Goal: Task Accomplishment & Management: Use online tool/utility

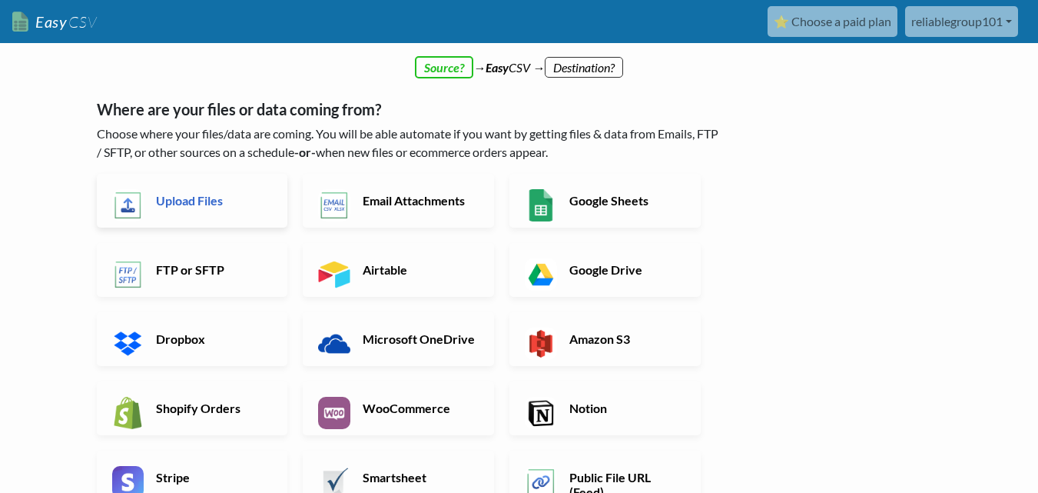
click at [178, 201] on h6 "Upload Files" at bounding box center [212, 200] width 121 height 15
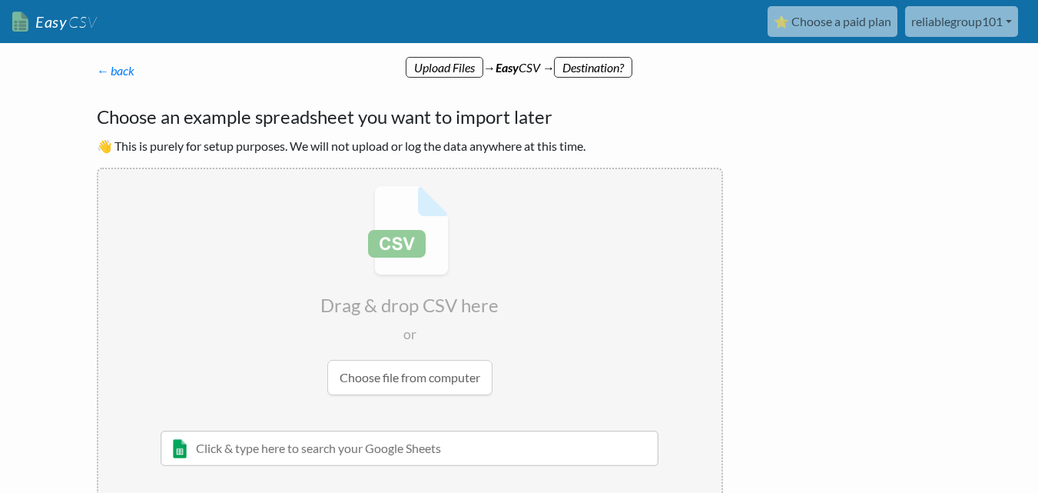
click at [420, 371] on input "file" at bounding box center [409, 290] width 623 height 242
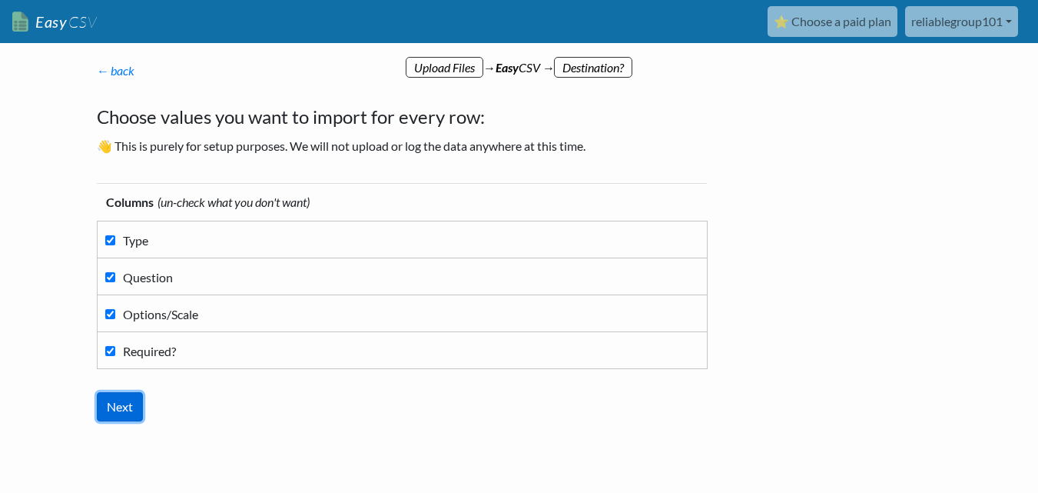
click at [135, 407] on input "Next" at bounding box center [120, 406] width 46 height 29
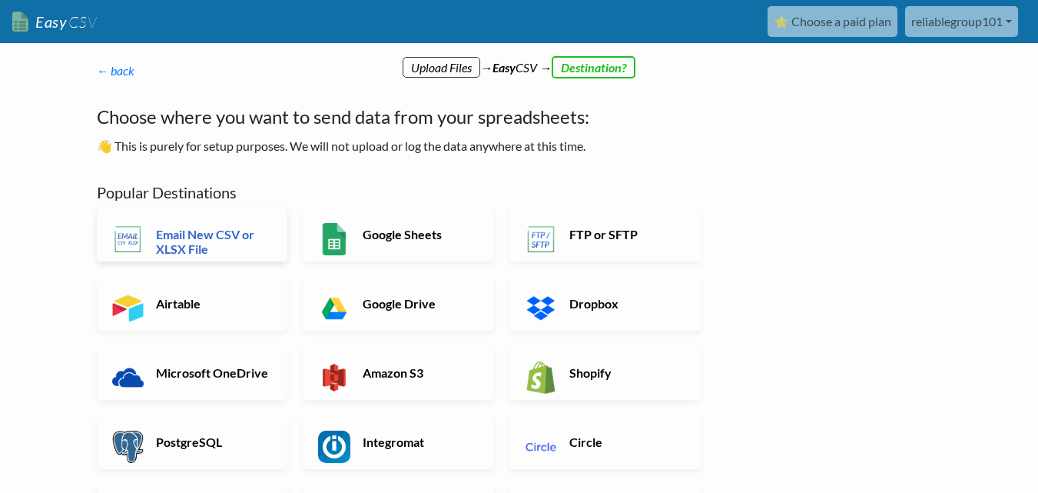
click at [207, 240] on h6 "Email New CSV or XLSX File" at bounding box center [212, 241] width 121 height 29
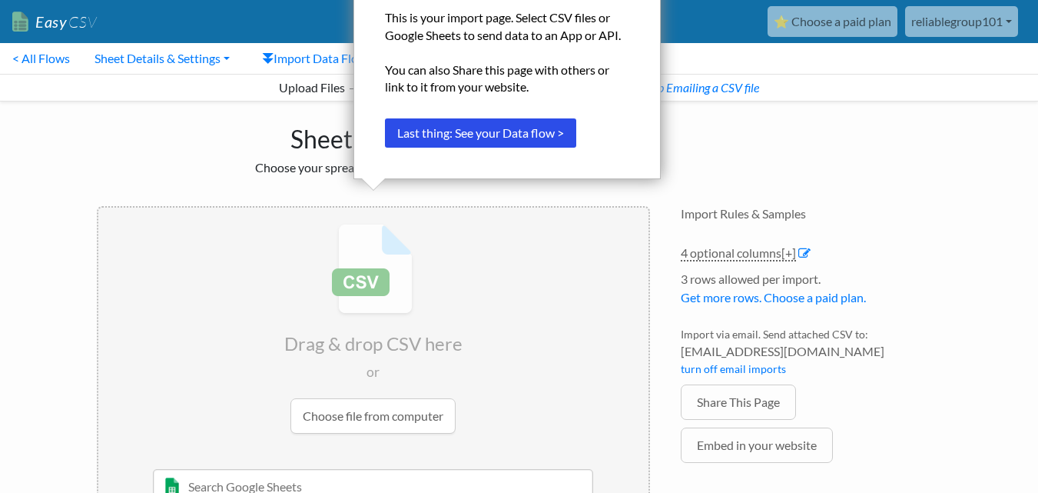
drag, startPoint x: 965, startPoint y: 168, endPoint x: 945, endPoint y: 164, distance: 19.6
click at [962, 168] on body "Easy CSV ⭐ Choose a paid plan reliablegroup101 Reliablegroup101 All Flows All C…" at bounding box center [519, 276] width 1038 height 552
drag, startPoint x: 330, startPoint y: 132, endPoint x: 313, endPoint y: 131, distance: 17.0
click at [327, 133] on h1 "Sheet Import" at bounding box center [373, 135] width 553 height 37
click at [394, 125] on button "Last thing: See your Data flow >" at bounding box center [480, 132] width 191 height 29
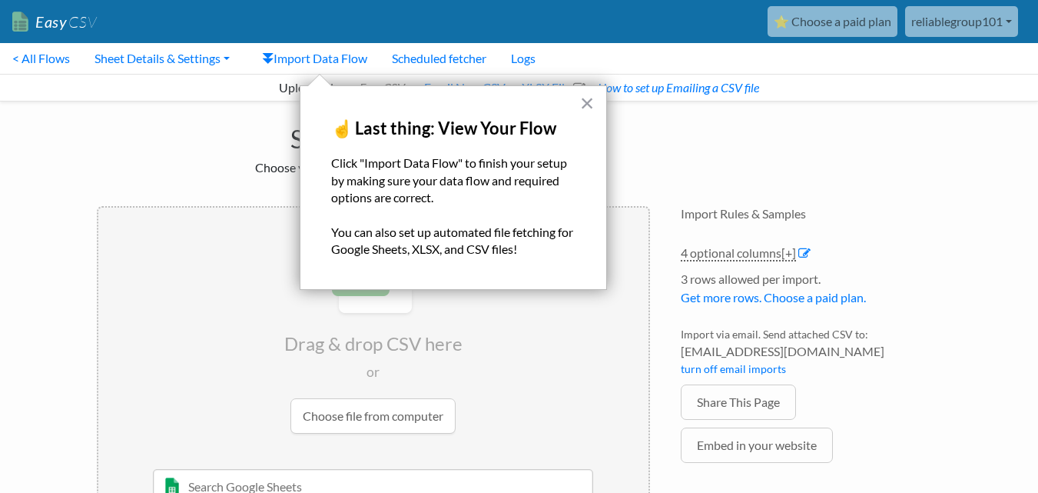
click at [599, 100] on div "× ☝️ Last thing: View Your Flow Click "Import Data Flow" to finish your setup b…" at bounding box center [453, 187] width 307 height 204
click at [586, 106] on button "×" at bounding box center [587, 103] width 15 height 25
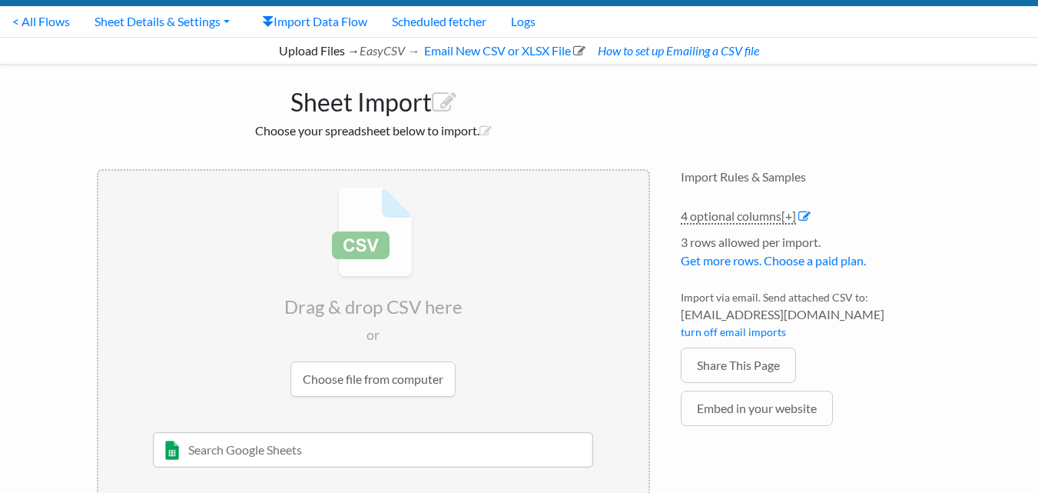
scroll to position [71, 0]
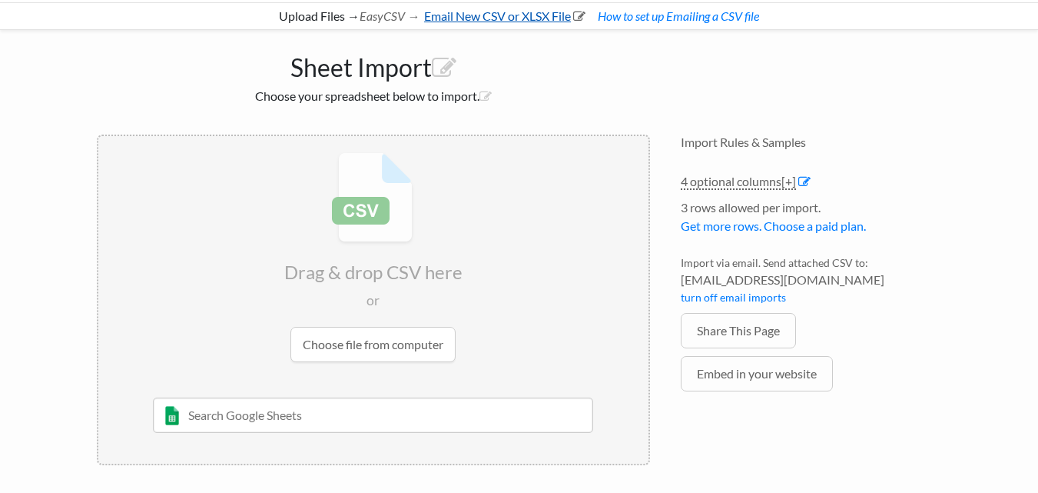
click at [523, 14] on link "Email New CSV or XLSX File" at bounding box center [504, 15] width 164 height 15
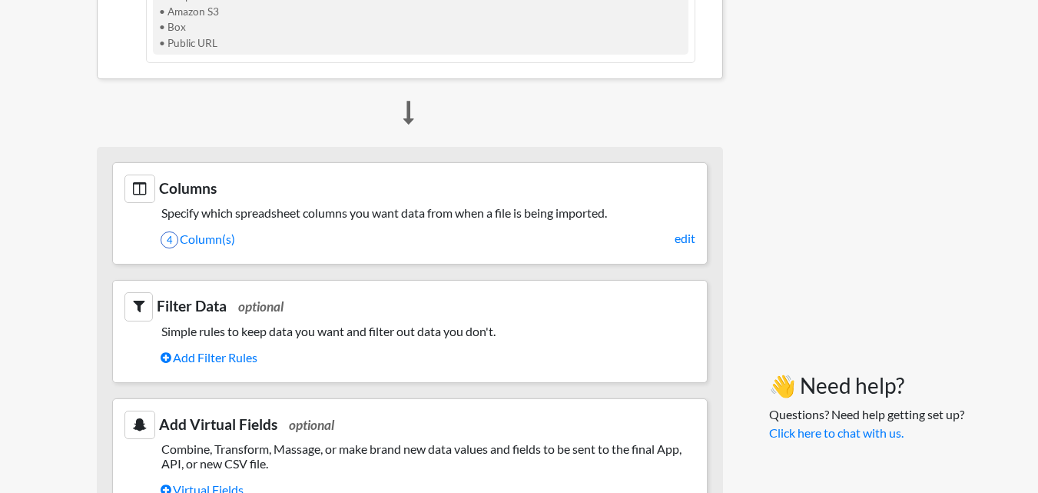
scroll to position [582, 0]
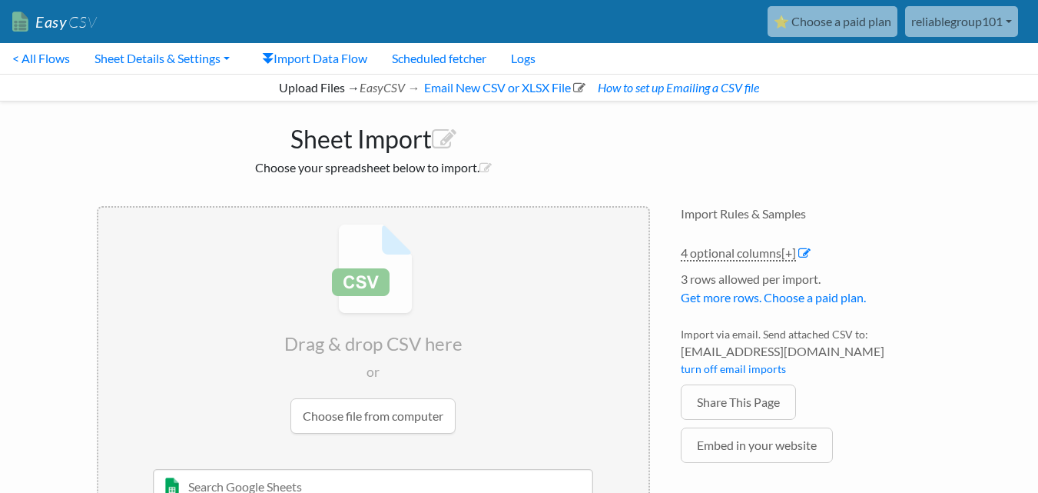
scroll to position [71, 0]
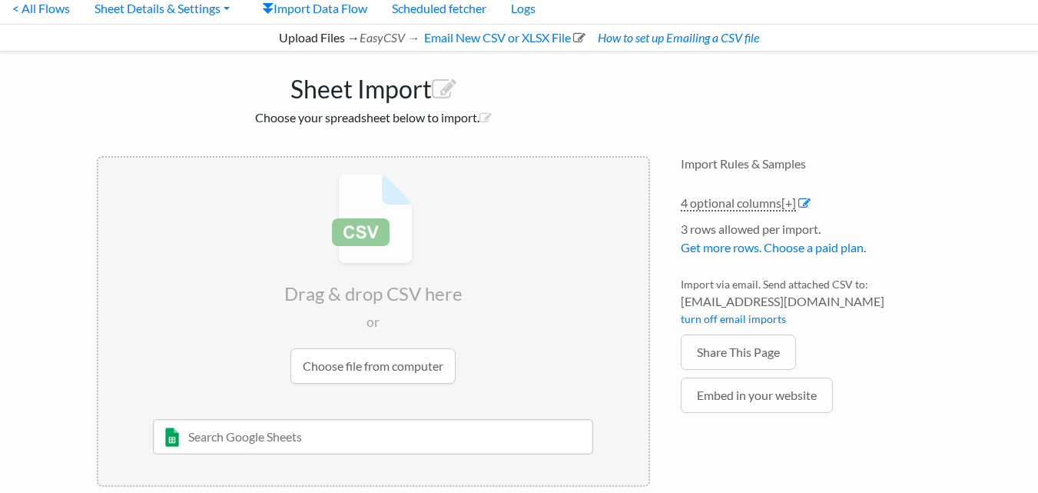
scroll to position [71, 0]
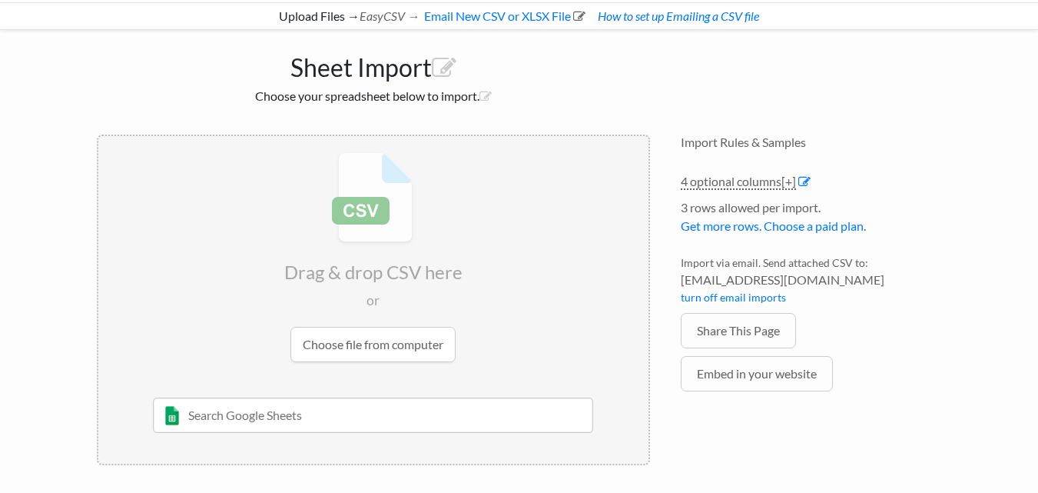
click at [376, 340] on input "file" at bounding box center [373, 257] width 550 height 242
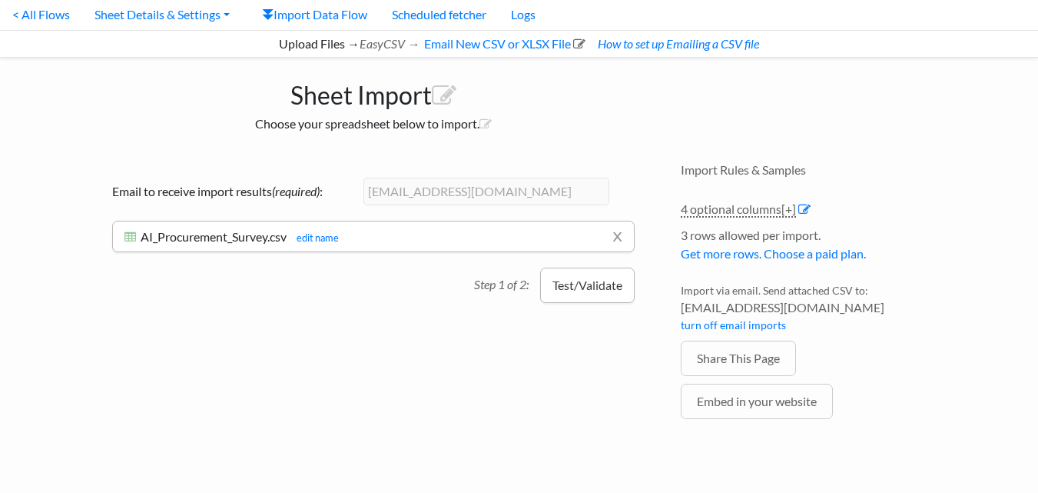
click at [577, 286] on button "Test/Validate" at bounding box center [587, 285] width 95 height 35
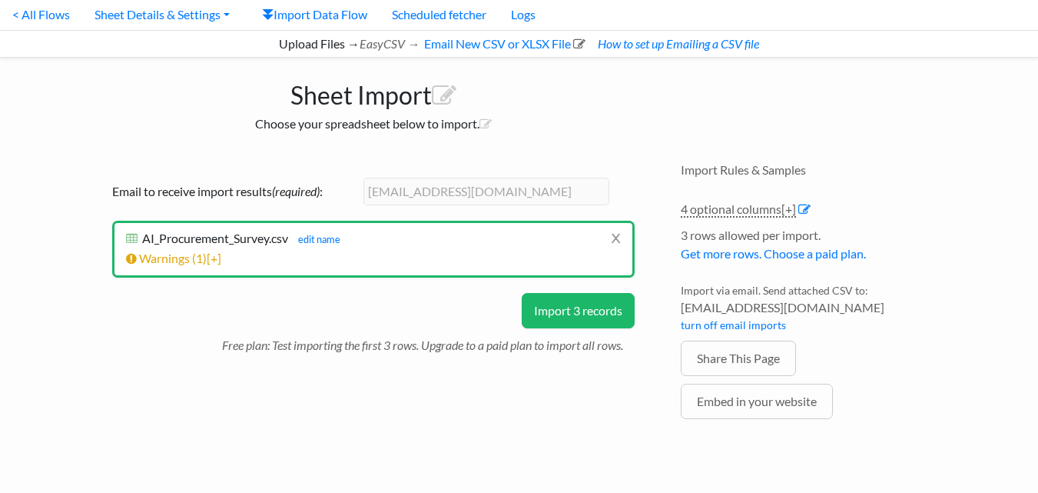
click at [590, 318] on button "Import 3 records" at bounding box center [578, 310] width 113 height 35
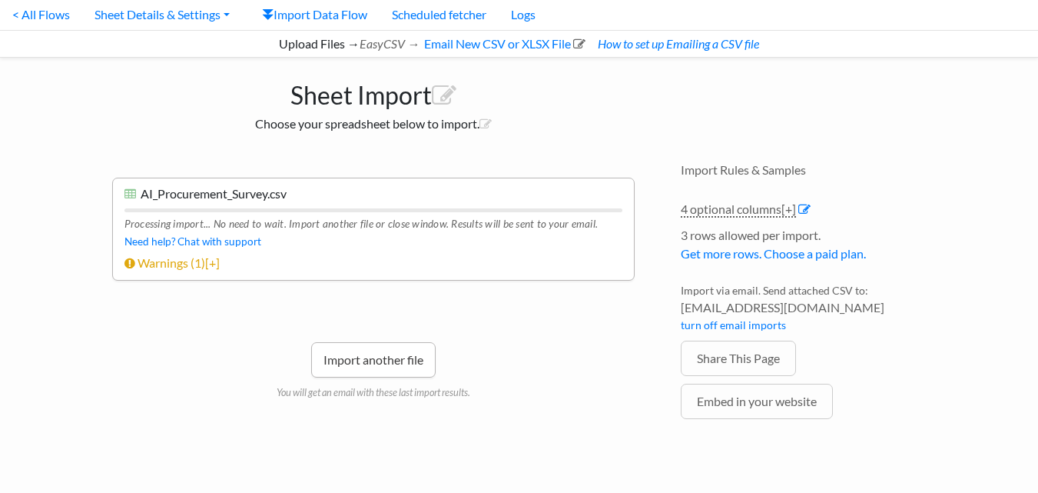
click at [411, 351] on link "Import another file" at bounding box center [373, 359] width 125 height 35
